Goal: Task Accomplishment & Management: Complete application form

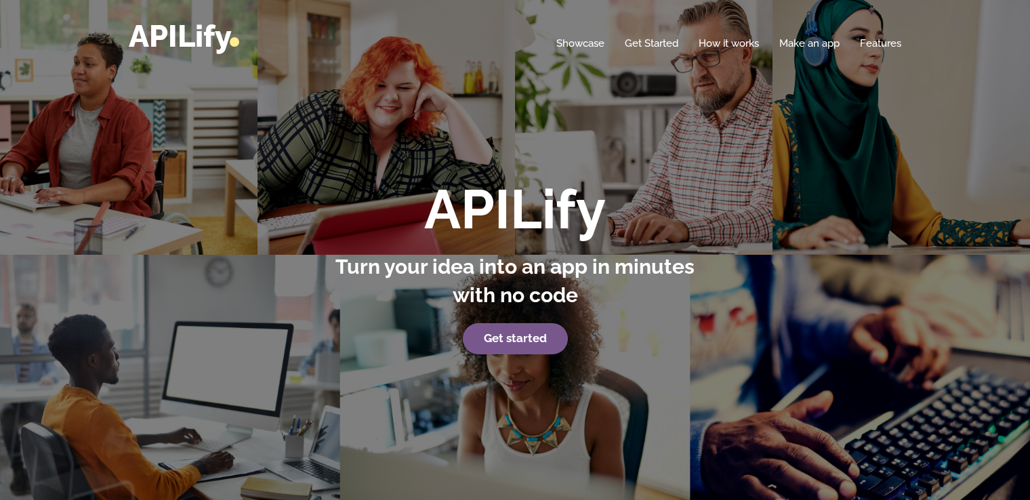
click at [805, 135] on div "APILify Turn your idea into an app in minutes with no code Get started" at bounding box center [515, 250] width 1030 height 500
click at [543, 335] on link "Get started" at bounding box center [515, 338] width 105 height 31
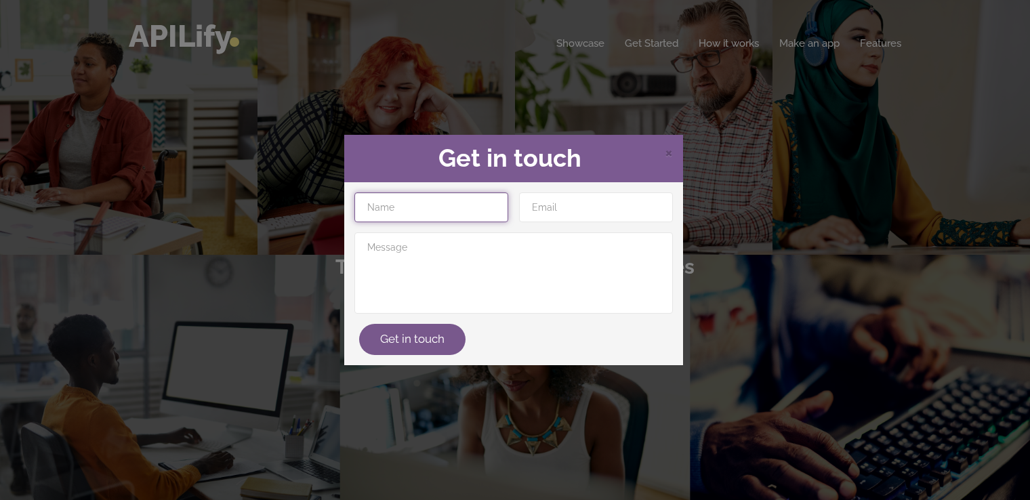
click at [436, 211] on input "text" at bounding box center [431, 207] width 154 height 30
type input "paul.hachenburger"
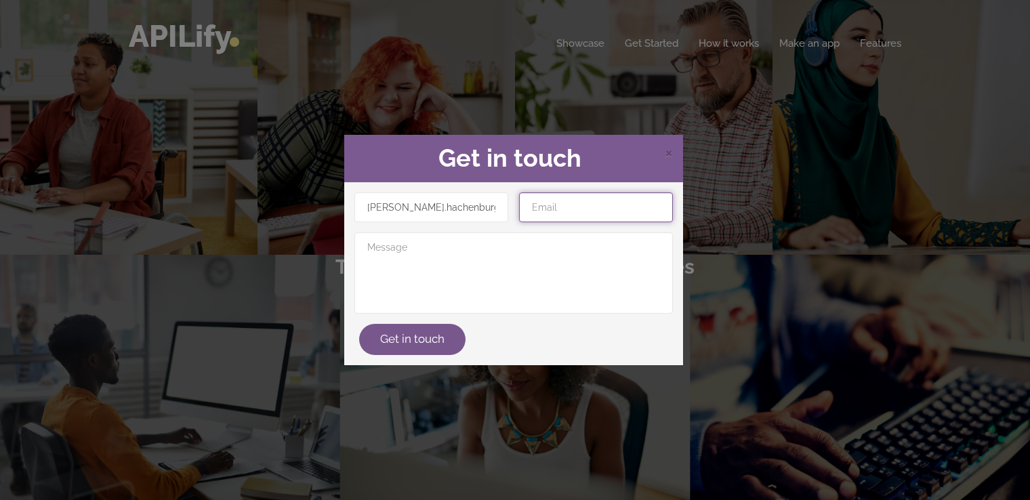
click at [530, 202] on input "email" at bounding box center [596, 207] width 154 height 30
type input "paul.hachenburger@gmail.com"
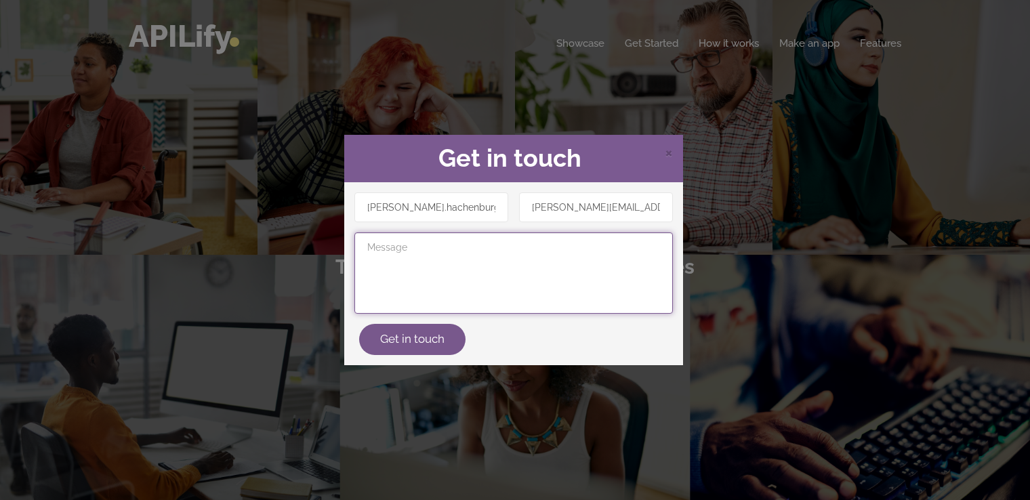
click at [465, 247] on textarea at bounding box center [513, 272] width 318 height 81
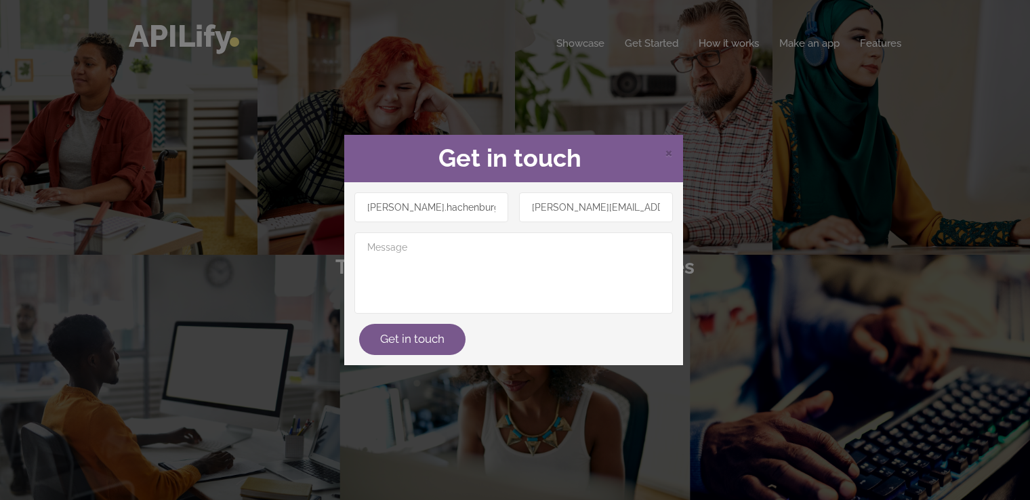
drag, startPoint x: 336, startPoint y: 343, endPoint x: 328, endPoint y: 351, distance: 11.5
click at [328, 351] on div "× Get in touch paul.hachenburger paul.hachenburger@gmail.com Get in touch" at bounding box center [515, 250] width 1030 height 500
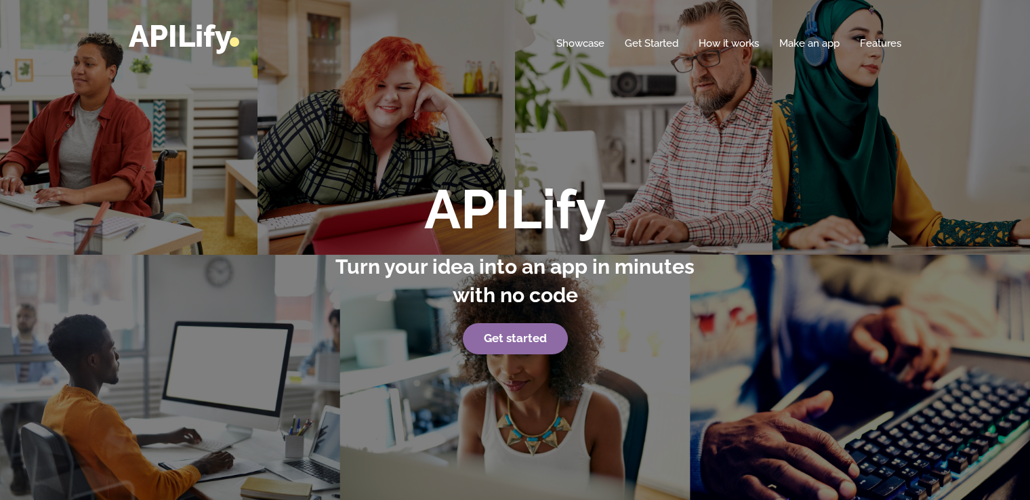
click at [501, 348] on link "Get started" at bounding box center [515, 338] width 105 height 31
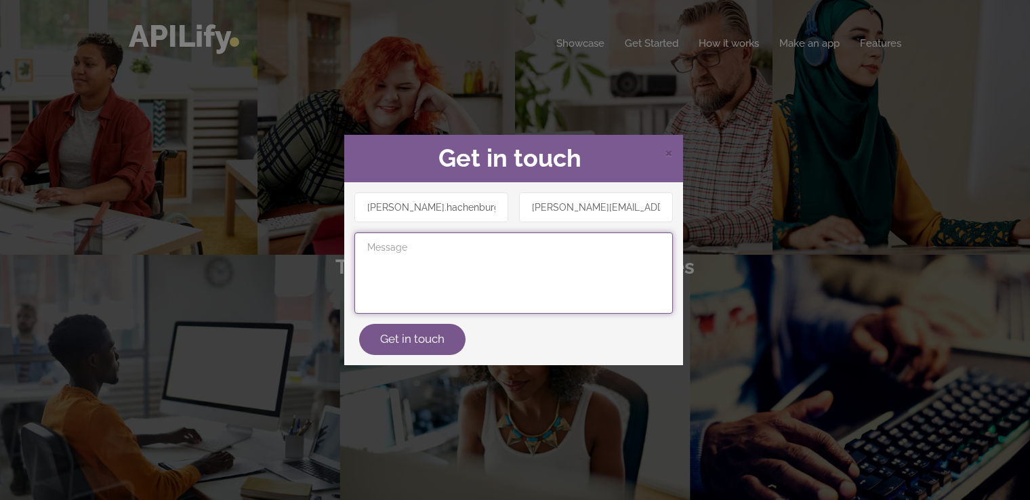
click at [428, 272] on textarea at bounding box center [513, 272] width 318 height 81
paste textarea "Ich brauche eine App im dunklen design mit Lila akzenten. Sie ist ein sicherer …"
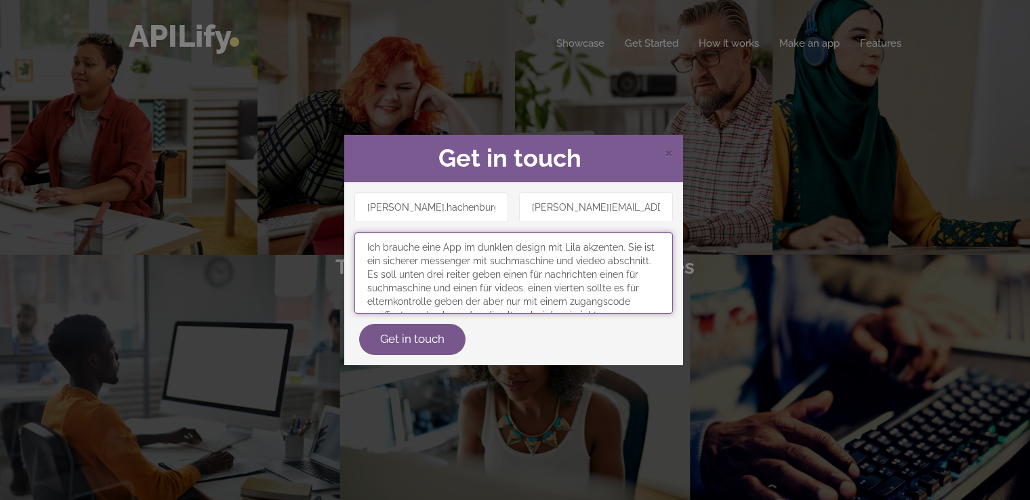
scroll to position [142, 0]
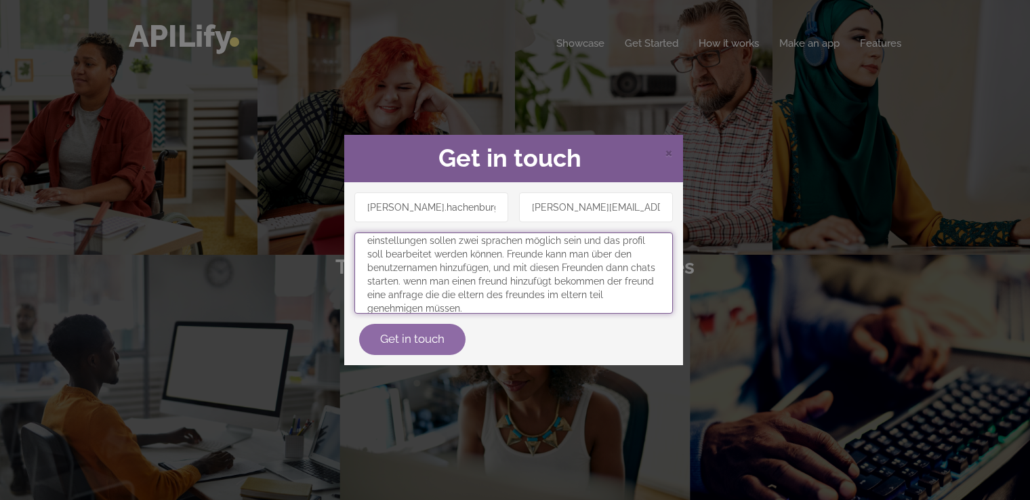
type textarea "Ich brauche eine App im dunklen design mit Lila akzenten. Sie ist ein sicherer …"
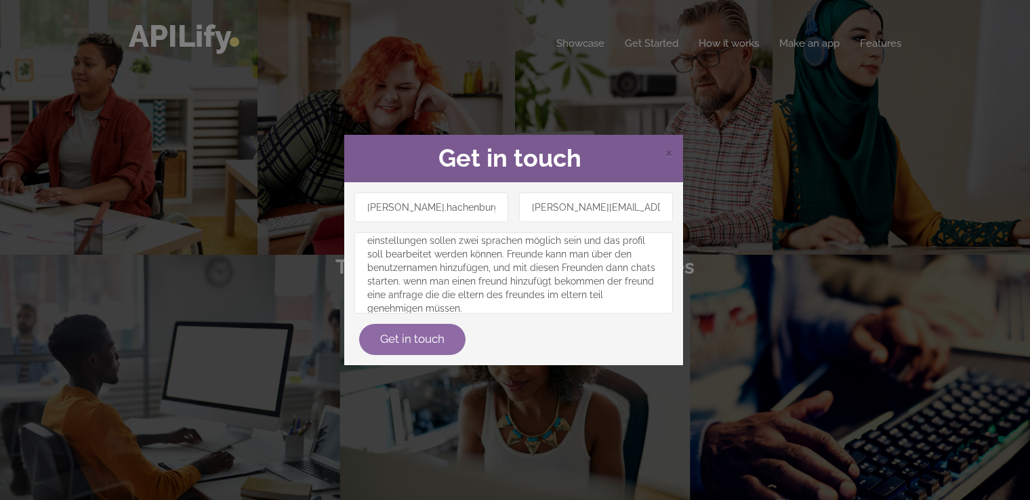
click at [406, 327] on button "Get in touch" at bounding box center [412, 339] width 106 height 31
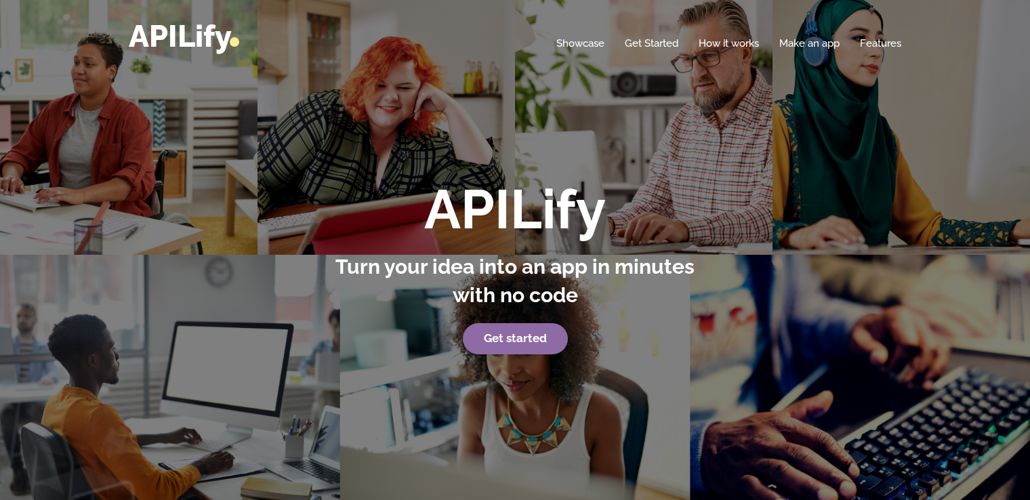
click at [480, 335] on link "Get started" at bounding box center [515, 338] width 105 height 31
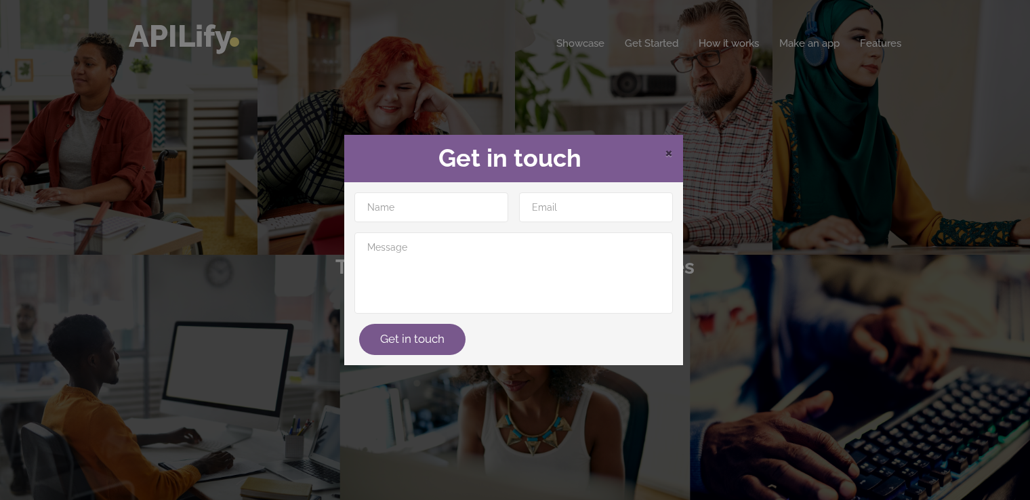
click at [672, 155] on span "×" at bounding box center [669, 152] width 8 height 20
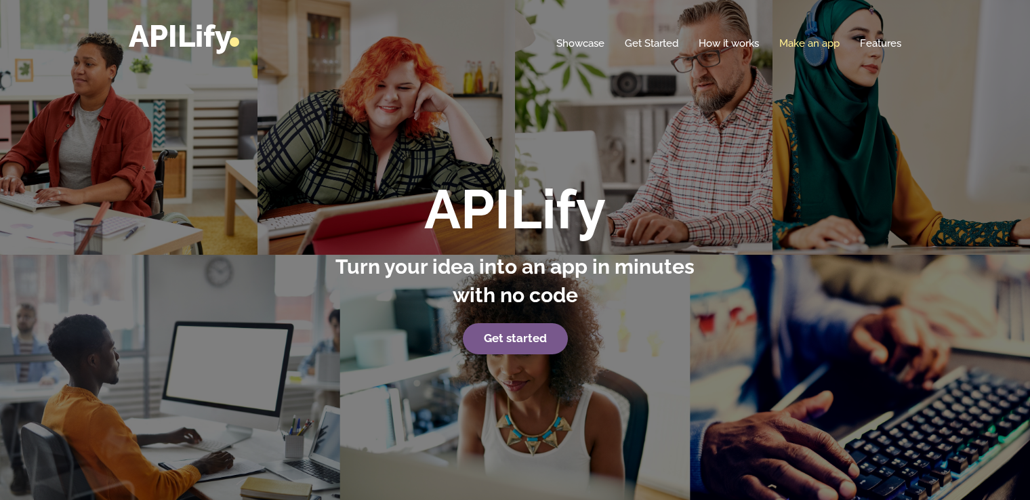
click at [818, 43] on link "Make an app" at bounding box center [809, 44] width 60 height 14
click at [795, 40] on link "Make an app" at bounding box center [809, 44] width 60 height 14
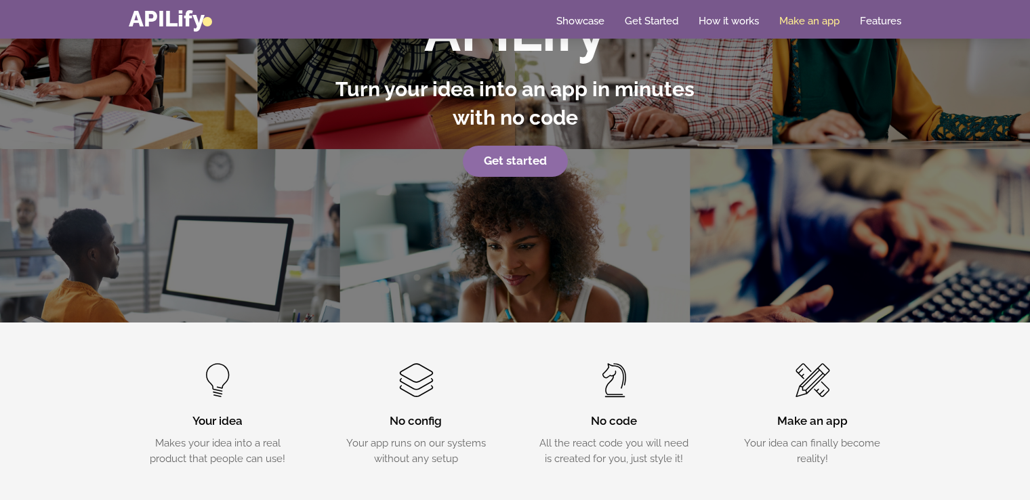
scroll to position [180, 0]
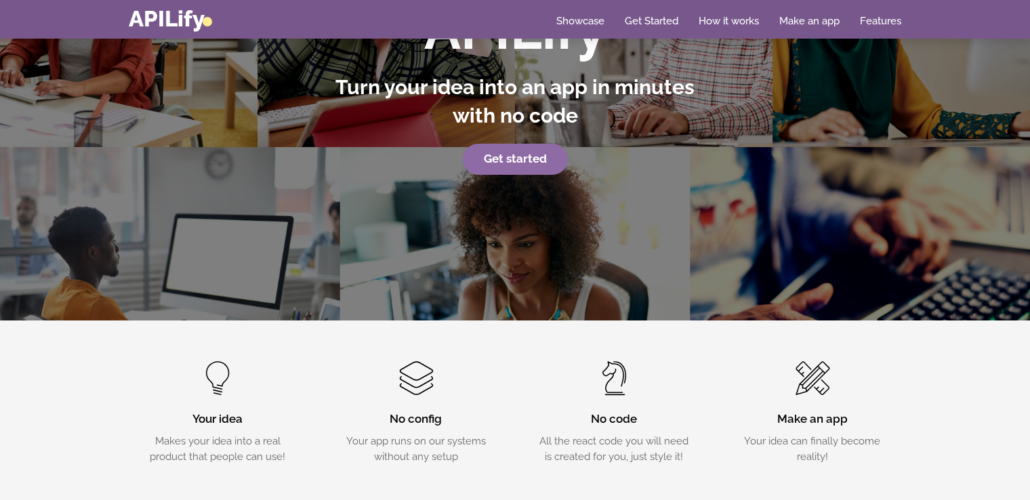
click at [514, 161] on strong "Get started" at bounding box center [515, 159] width 63 height 14
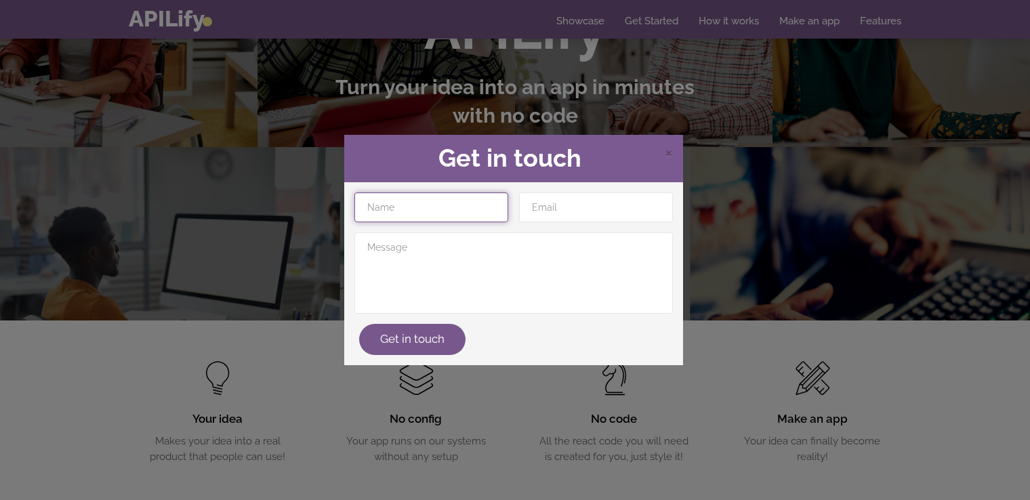
click at [422, 209] on input "text" at bounding box center [431, 207] width 154 height 30
type input "paul.hachenburger"
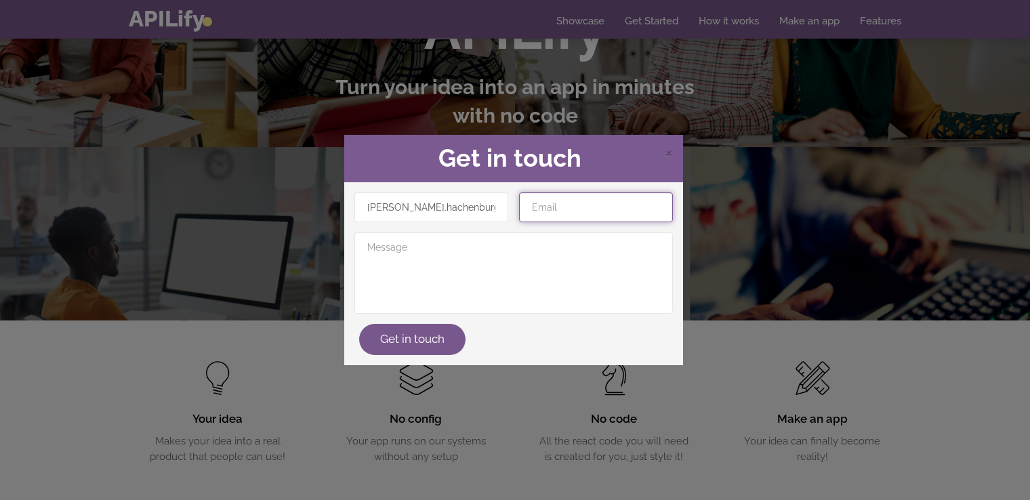
type input "paul.hachenburger@gmail.com"
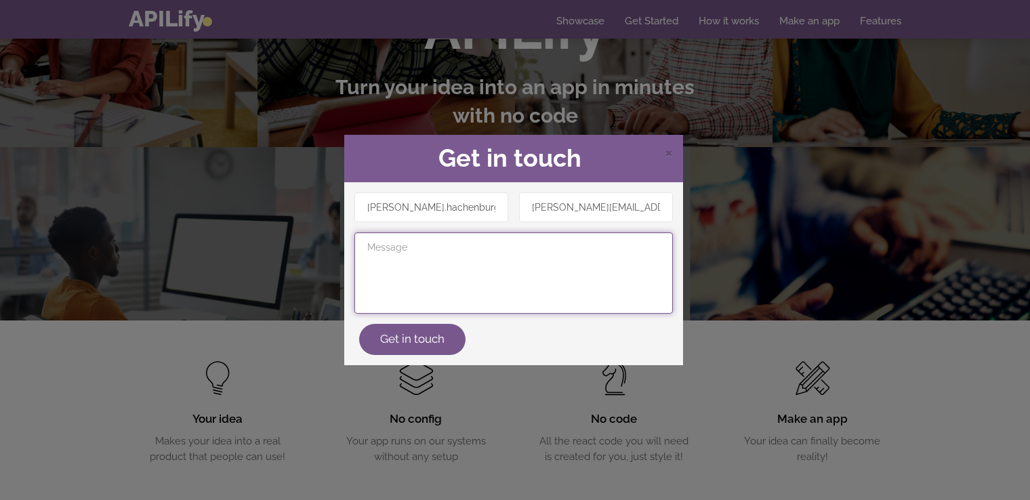
click at [415, 257] on textarea at bounding box center [513, 272] width 318 height 81
paste textarea "Ich brauche eine App im dunklen design mit Lila akzenten. Sie ist ein sicherer …"
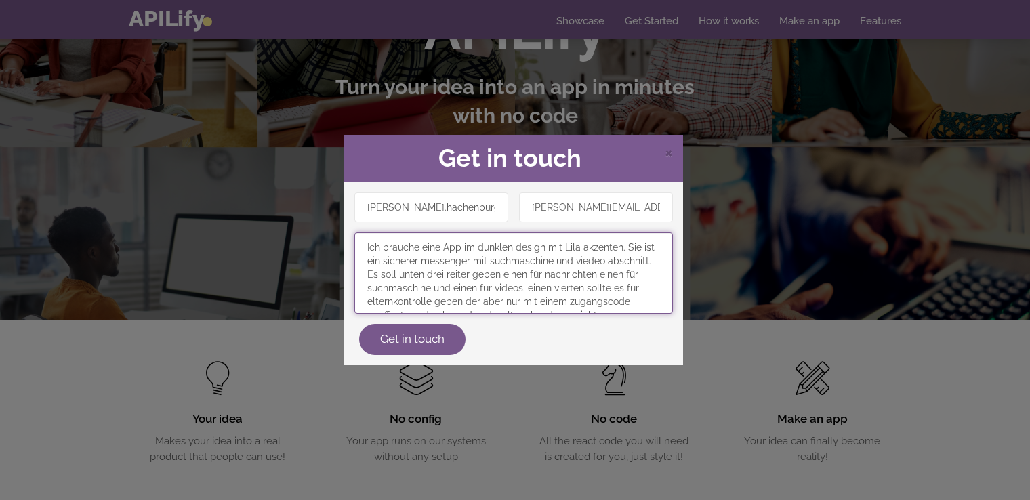
scroll to position [142, 0]
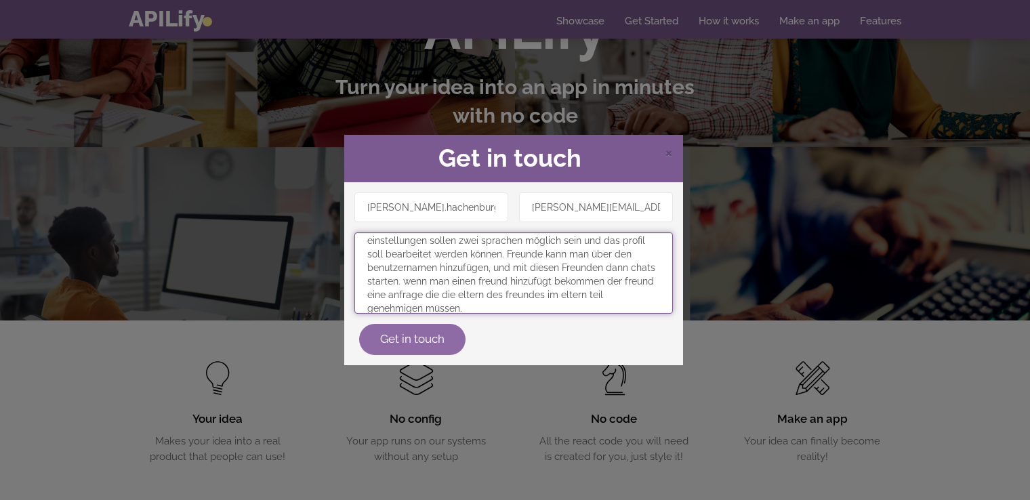
type textarea "Ich brauche eine App im dunklen design mit Lila akzenten. Sie ist ein sicherer …"
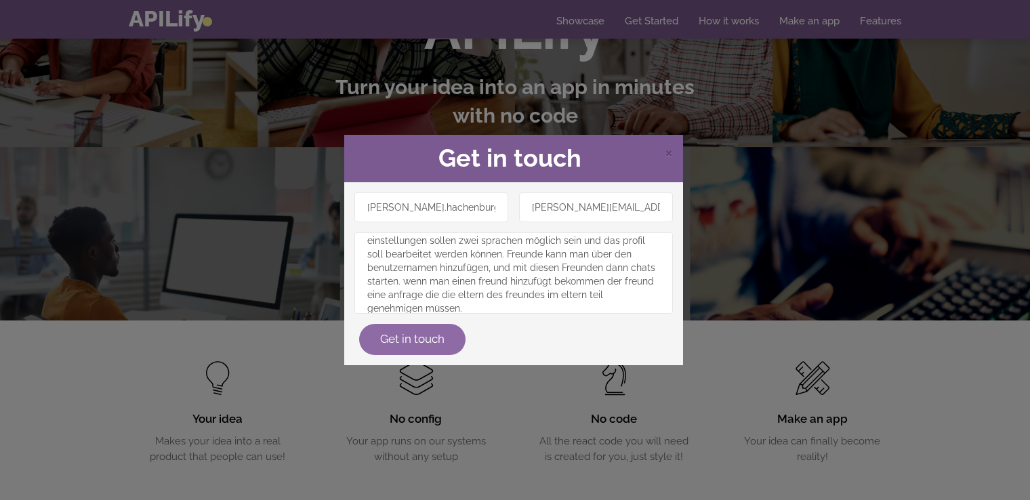
click at [413, 332] on button "Get in touch" at bounding box center [412, 339] width 106 height 31
